Goal: Navigation & Orientation: Find specific page/section

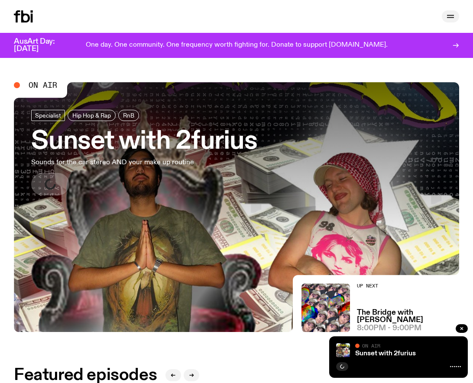
click at [452, 13] on icon "button" at bounding box center [450, 16] width 10 height 10
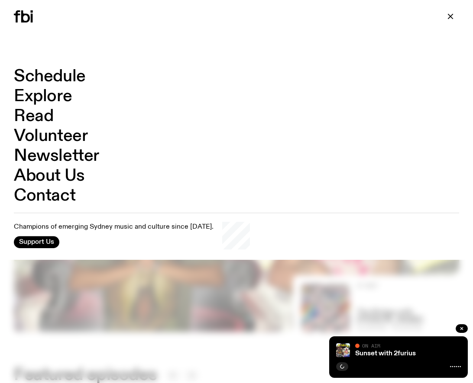
click at [75, 74] on link "Schedule" at bounding box center [50, 76] width 72 height 16
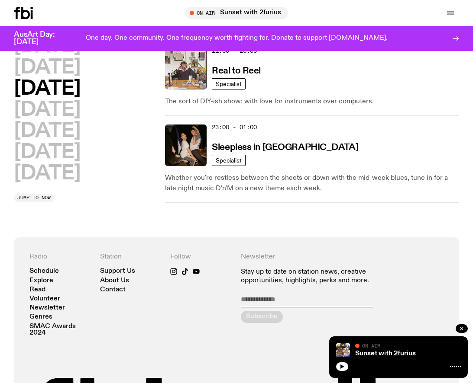
scroll to position [460, 0]
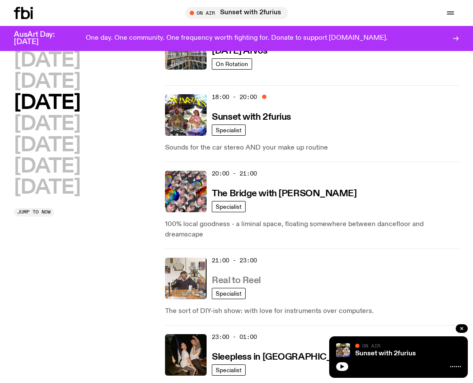
click at [227, 276] on h3 "Real to Reel" at bounding box center [236, 280] width 49 height 9
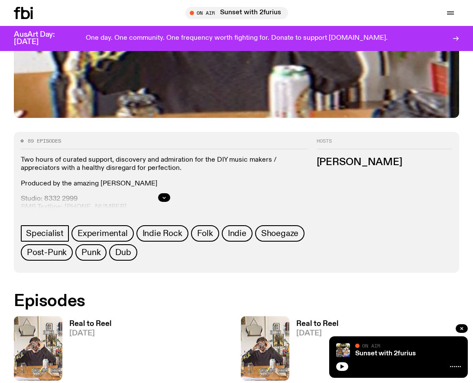
scroll to position [281, 0]
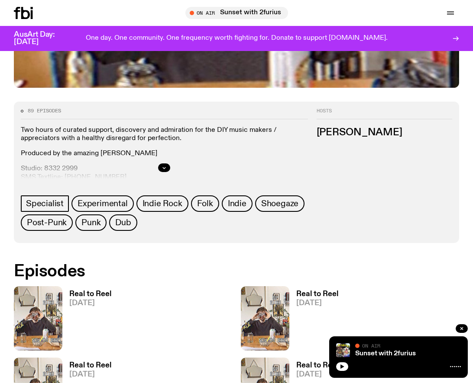
click at [73, 293] on h3 "Real to Reel" at bounding box center [90, 294] width 42 height 7
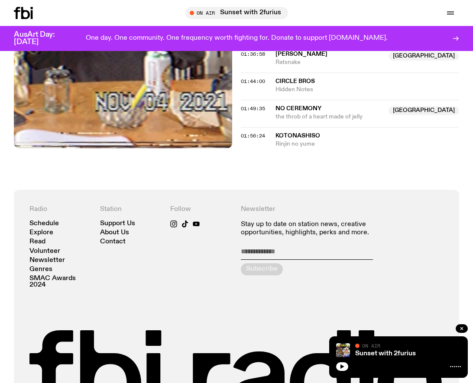
scroll to position [716, 0]
